Goal: Transaction & Acquisition: Purchase product/service

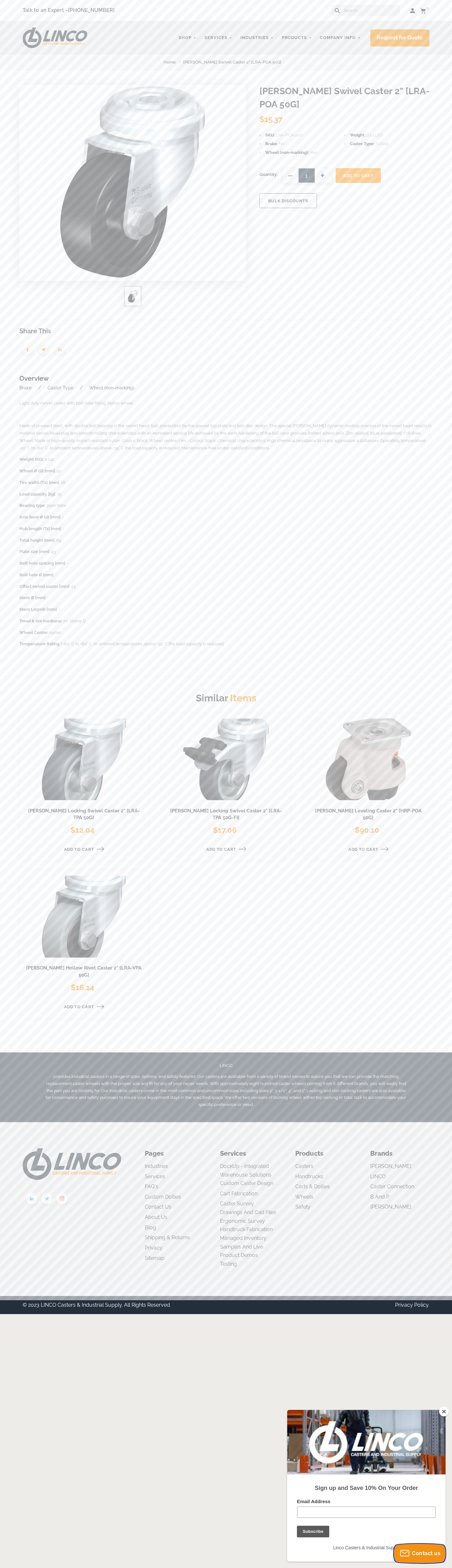
click at [420, 1554] on span "Contact us" at bounding box center [426, 1553] width 28 height 6
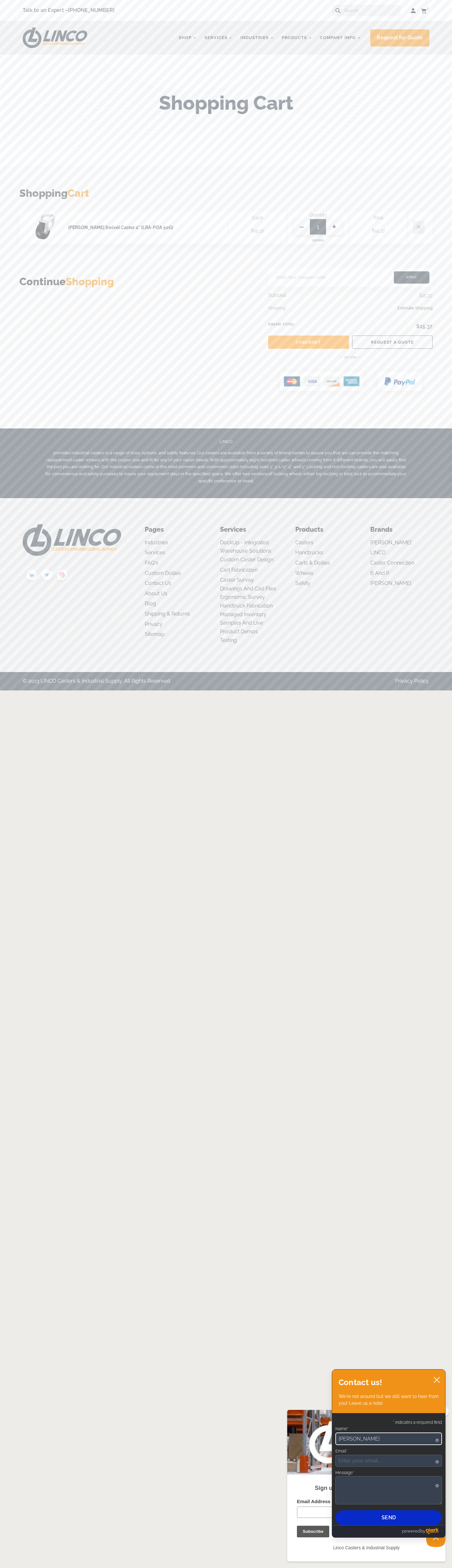
type input "John Smith"
click at [308, 343] on link "Checkout" at bounding box center [308, 342] width 81 height 13
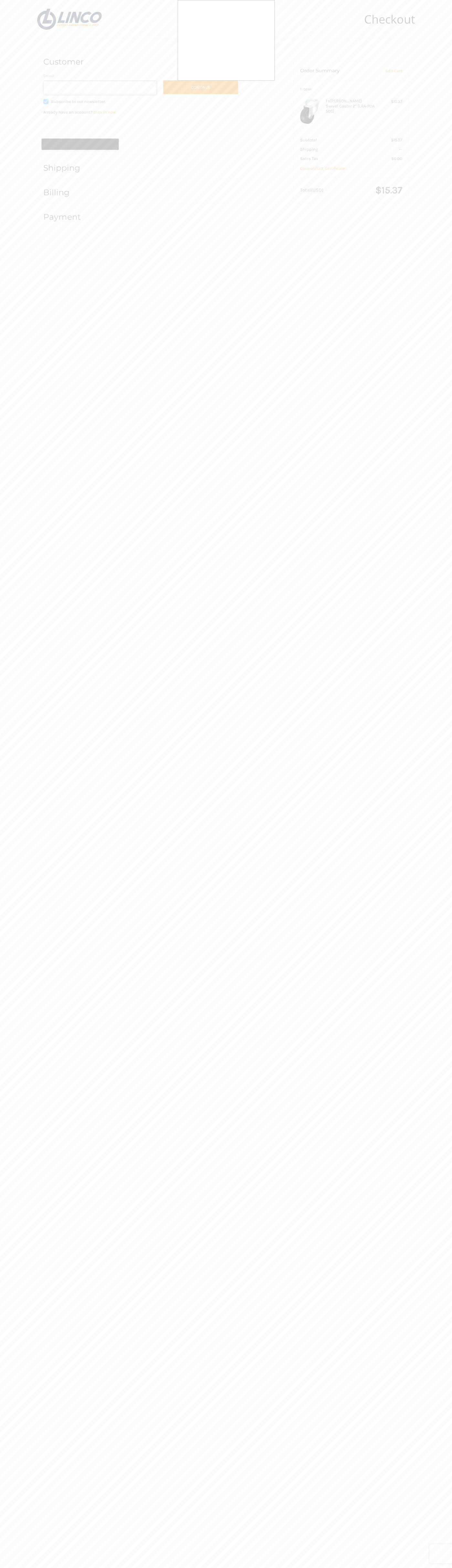
click at [75, 126] on div at bounding box center [226, 784] width 452 height 1568
type input "johnsmith001@storebotmail.joonix.net"
click at [201, 87] on button "Continue" at bounding box center [200, 88] width 75 height 14
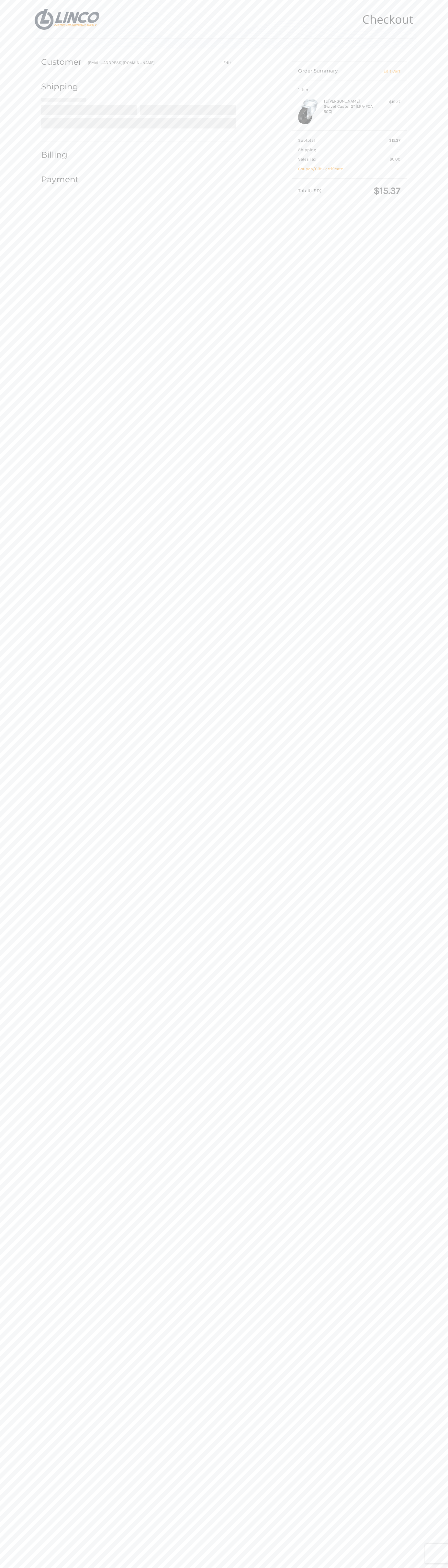
select select "US"
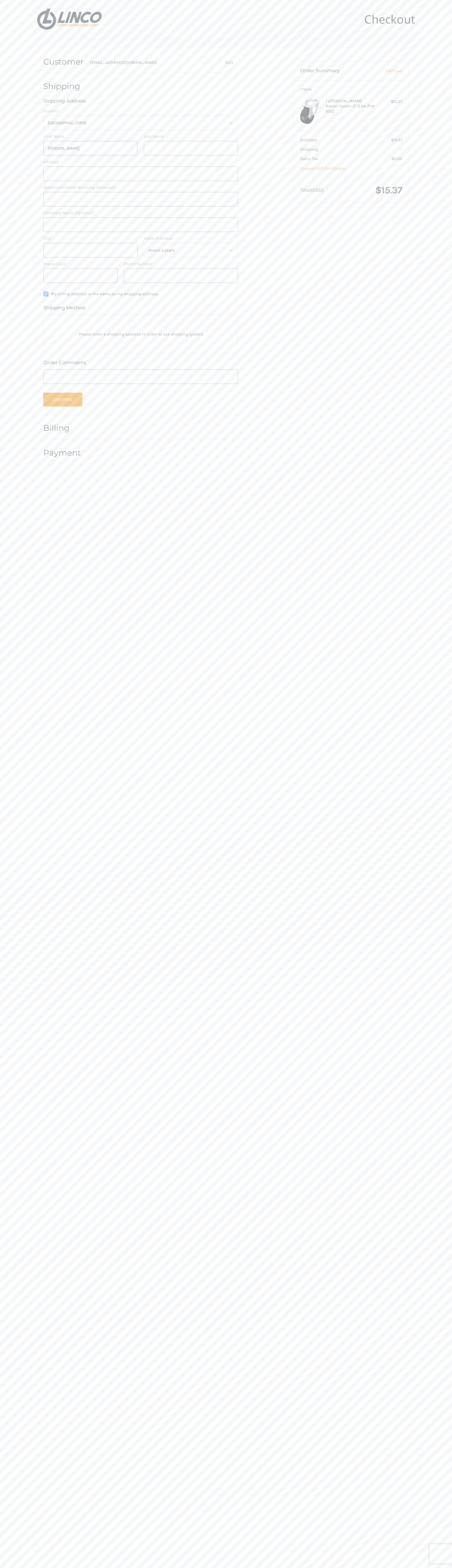
type input "John"
type input "Smith"
type input "651 N. 34th Str."
type input "First floor"
type input "John Smith"
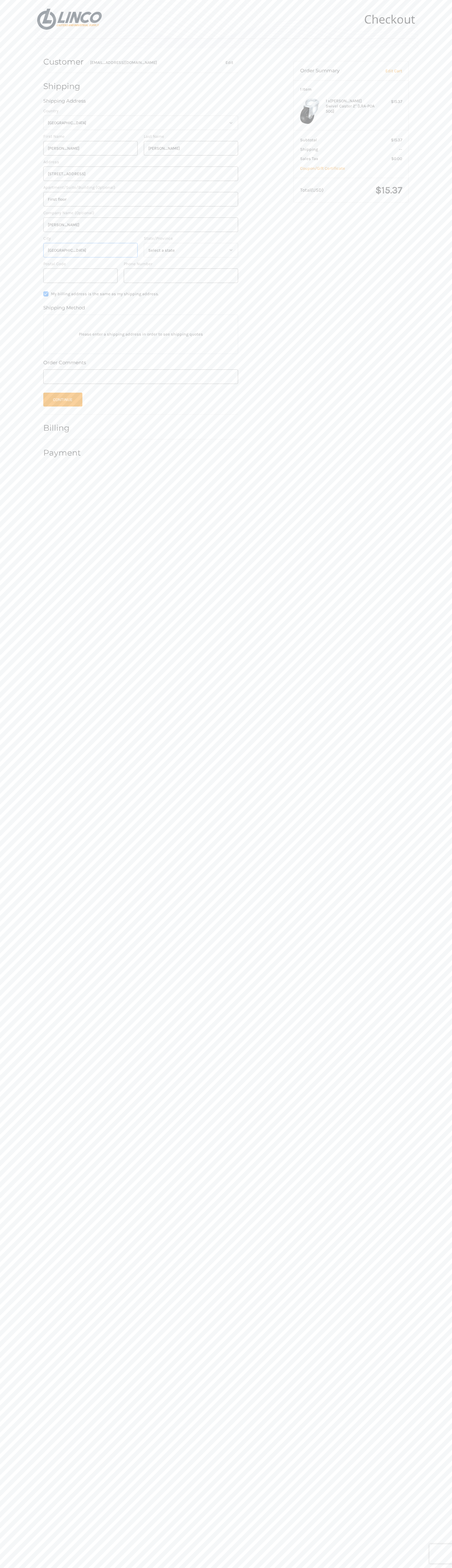
type input "seattle"
select select "WA"
type input "98103"
type input "6502530000"
radio input "true"
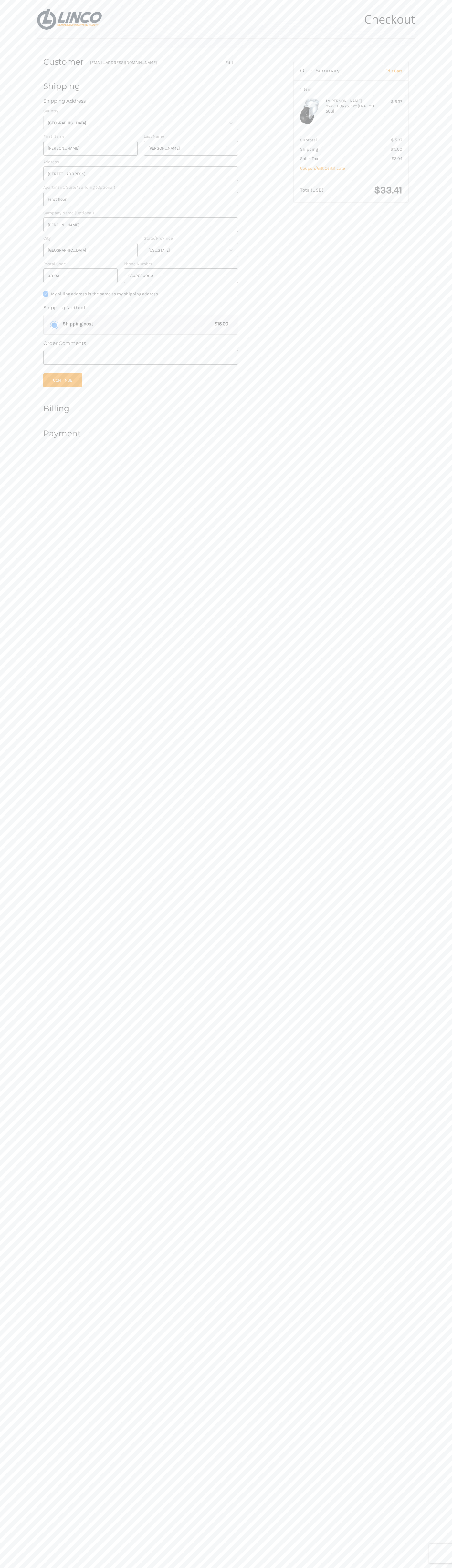
click at [141, 187] on label "Apartment/Suite/Building (Optional)" at bounding box center [141, 187] width 194 height 6
click at [141, 192] on input "First floor" at bounding box center [141, 199] width 194 height 14
click at [62, 381] on button "Continue" at bounding box center [62, 381] width 39 height 14
click at [107, 17] on header "Checkout" at bounding box center [226, 19] width 378 height 39
click at [421, 926] on body "Checkout Customer johnsmith001@storebotmail.joonix.net Shipping John Smith John…" at bounding box center [226, 784] width 452 height 1568
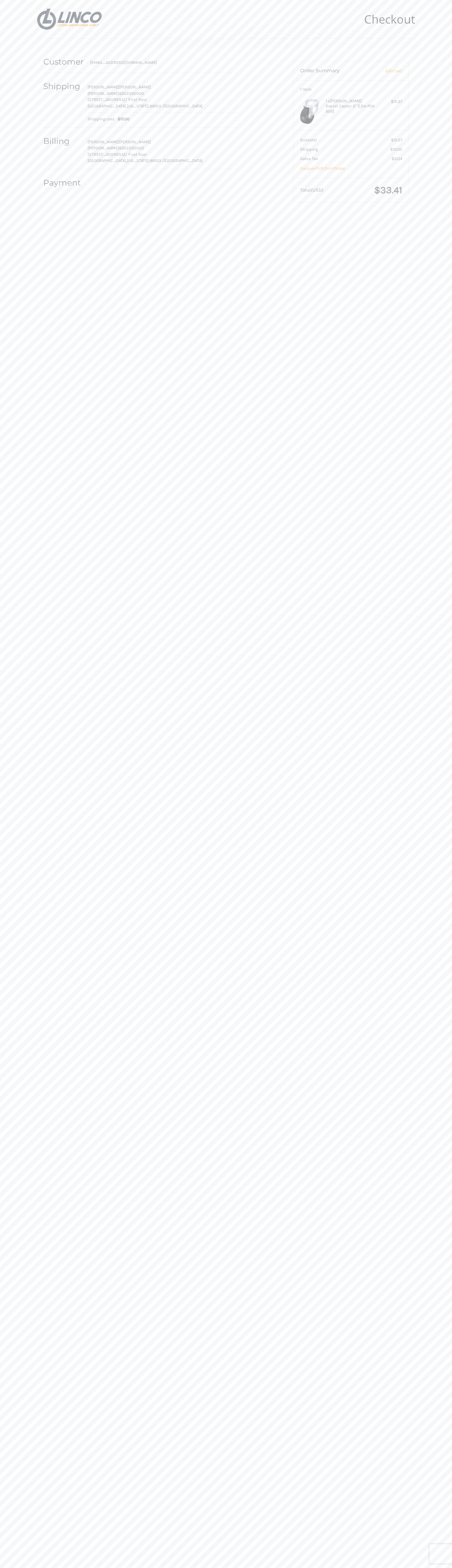
click at [179, 1568] on html "Checkout Customer johnsmith001@storebotmail.joonix.net Shipping John Smith John…" at bounding box center [226, 784] width 452 height 1568
click at [10, 689] on body "Checkout Customer johnsmith001@storebotmail.joonix.net Shipping John Smith John…" at bounding box center [226, 784] width 452 height 1568
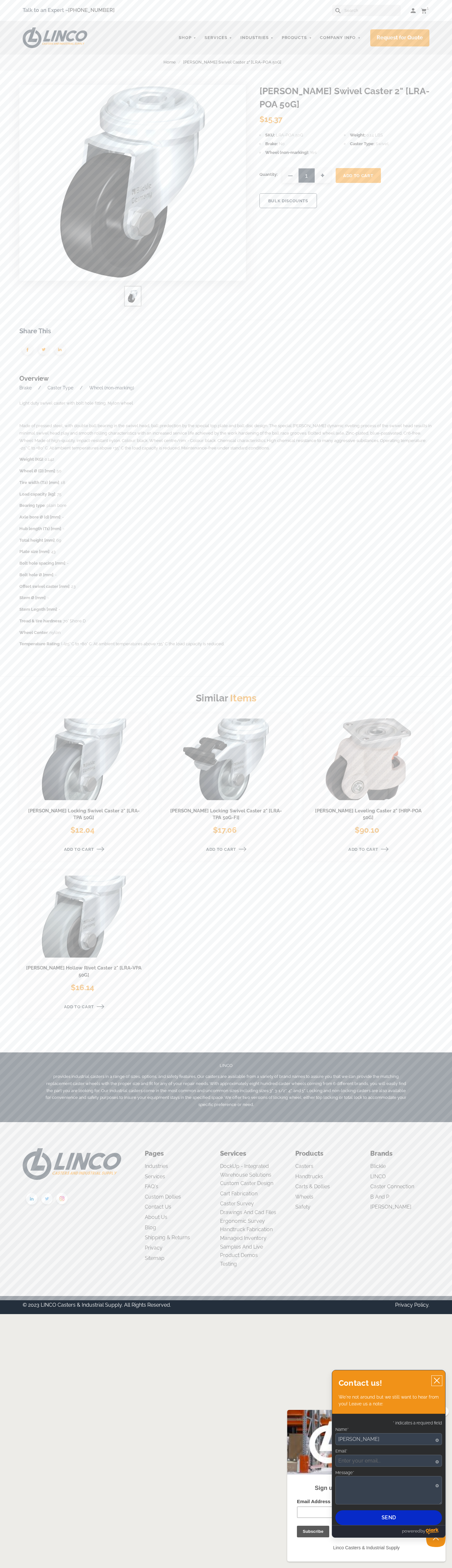
click at [436, 1381] on icon "close chatbox" at bounding box center [436, 1380] width 6 height 6
